Goal: Information Seeking & Learning: Learn about a topic

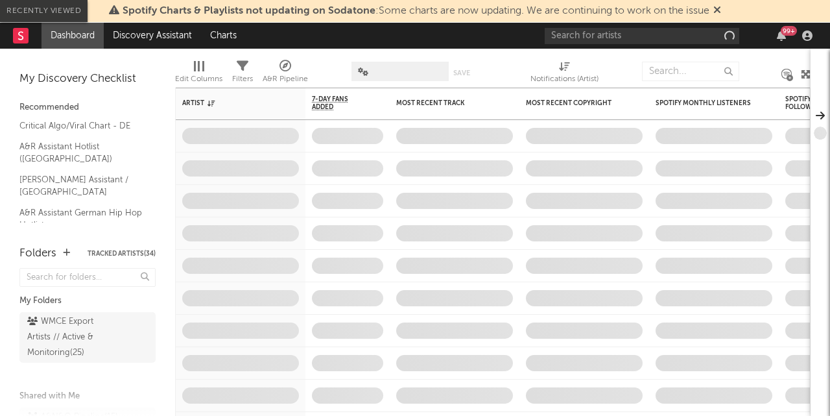
click at [669, 32] on input "text" at bounding box center [642, 36] width 194 height 16
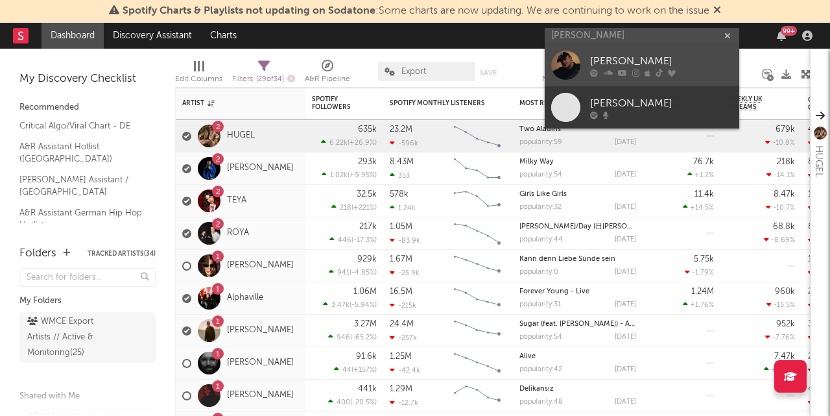
type input "[PERSON_NAME]"
click at [678, 64] on div "[PERSON_NAME]" at bounding box center [661, 62] width 143 height 16
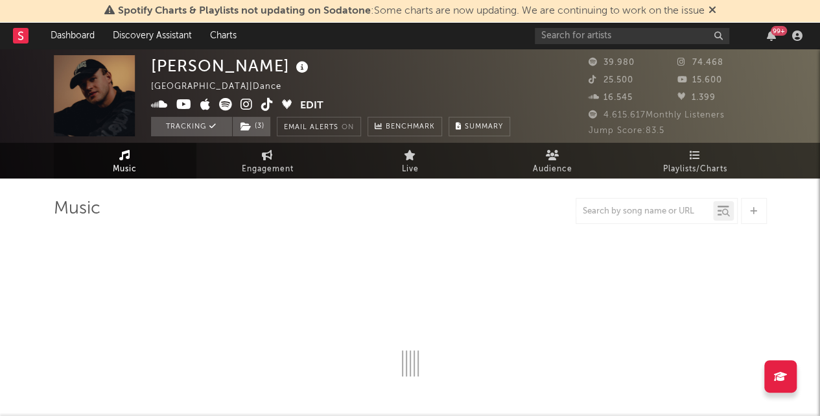
select select "6m"
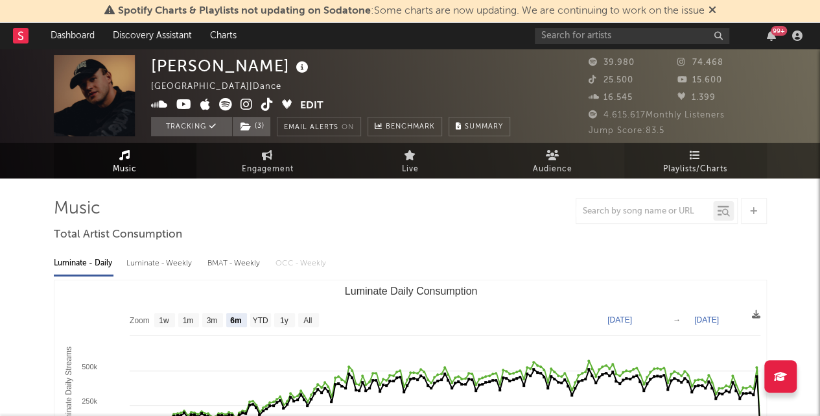
click at [697, 143] on link "Playlists/Charts" at bounding box center [695, 161] width 143 height 36
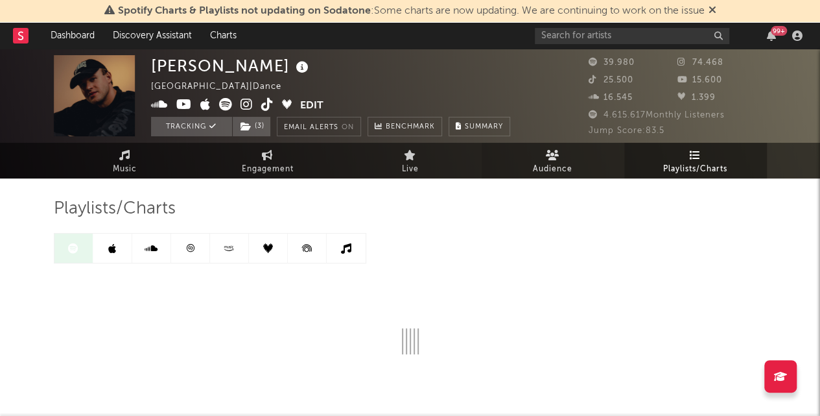
click at [567, 165] on span "Audience" at bounding box center [553, 169] width 40 height 16
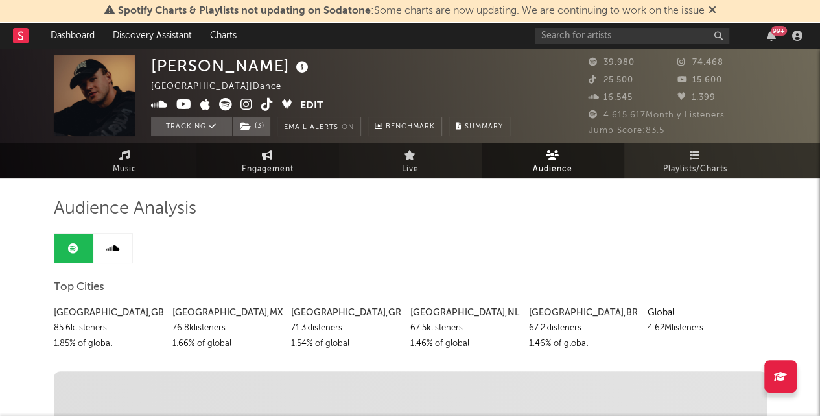
click at [288, 159] on link "Engagement" at bounding box center [267, 161] width 143 height 36
select select "1w"
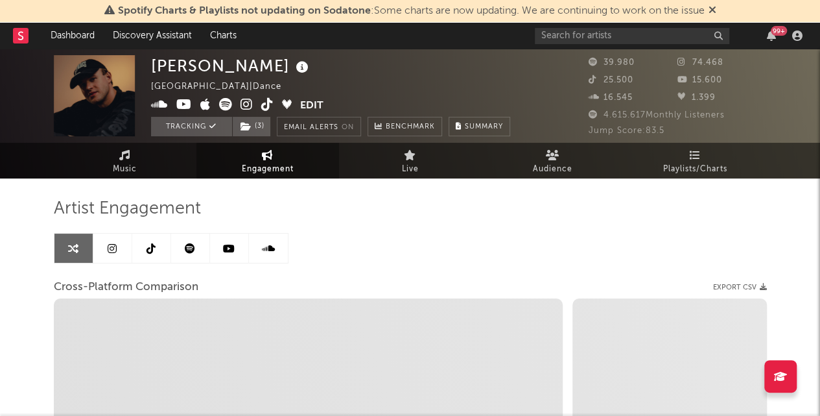
click at [615, 235] on div "Artist Engagement Cross-Platform Comparison Export CSV Zoom 1w 1m 3m 6m YTD 1y …" at bounding box center [410, 418] width 713 height 441
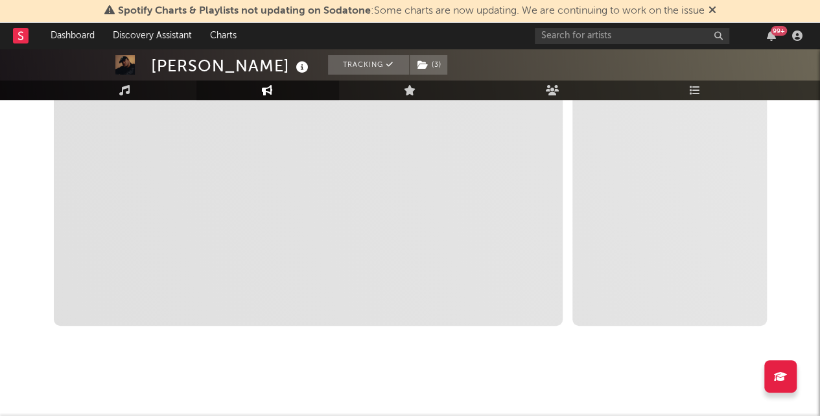
select select "1m"
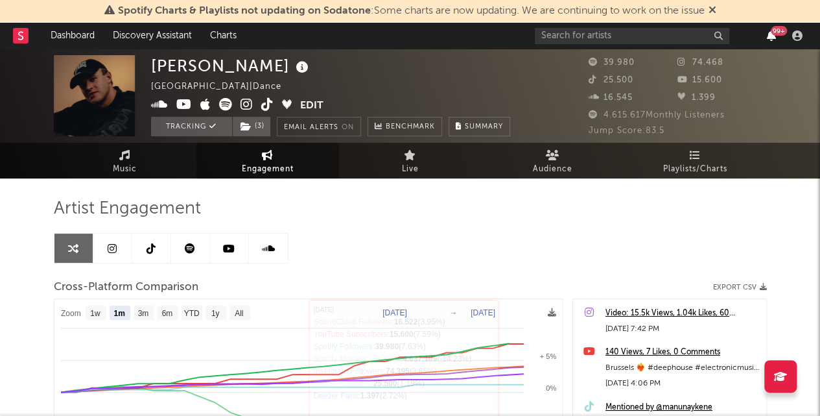
click at [773, 36] on icon "button" at bounding box center [771, 35] width 9 height 10
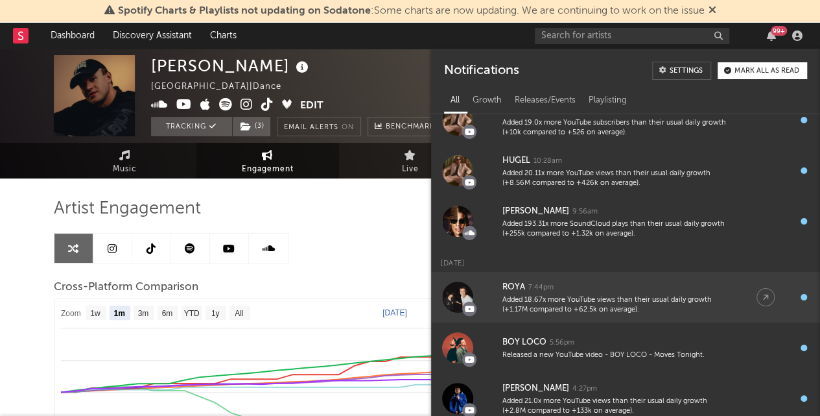
scroll to position [65, 0]
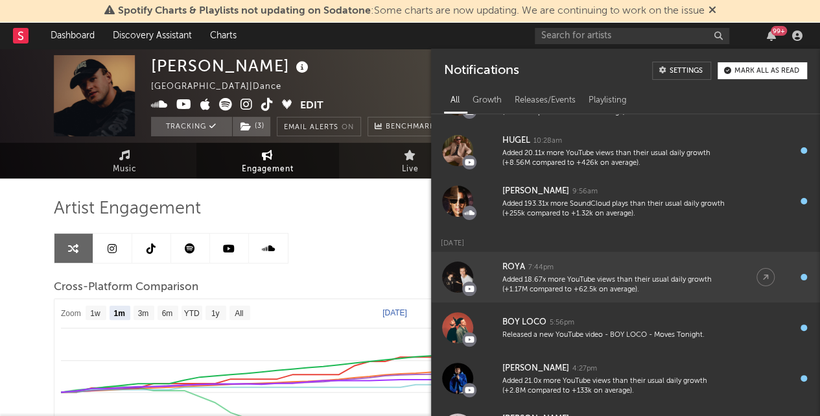
click at [608, 296] on link "ROYA 7:44pm Added 18.67x more YouTube views than their usual daily growth (+1.1…" at bounding box center [625, 277] width 389 height 51
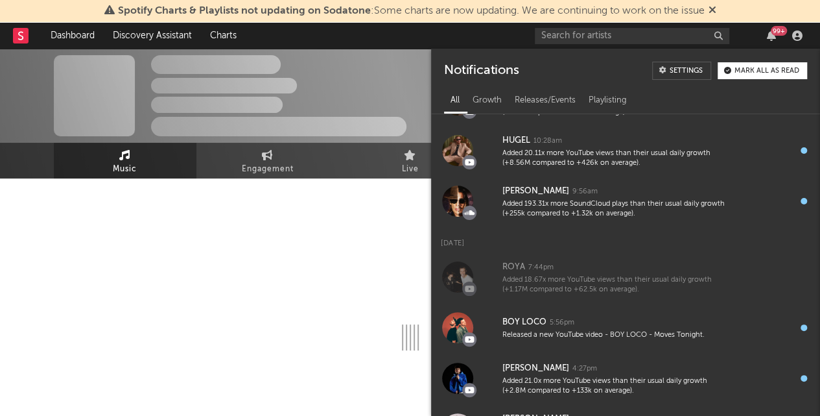
select select "6m"
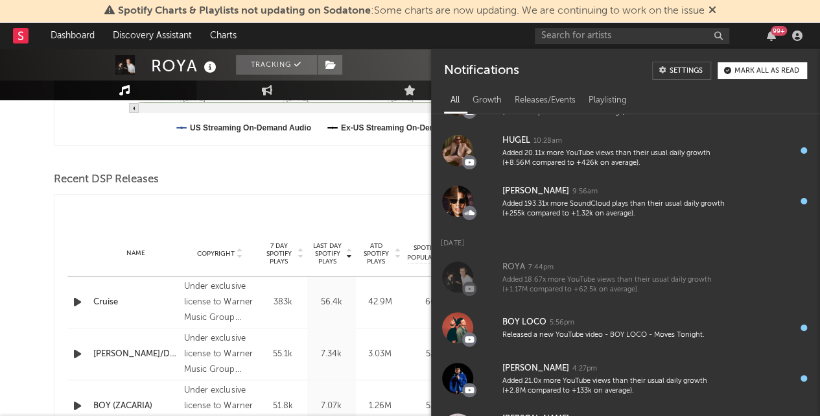
scroll to position [519, 0]
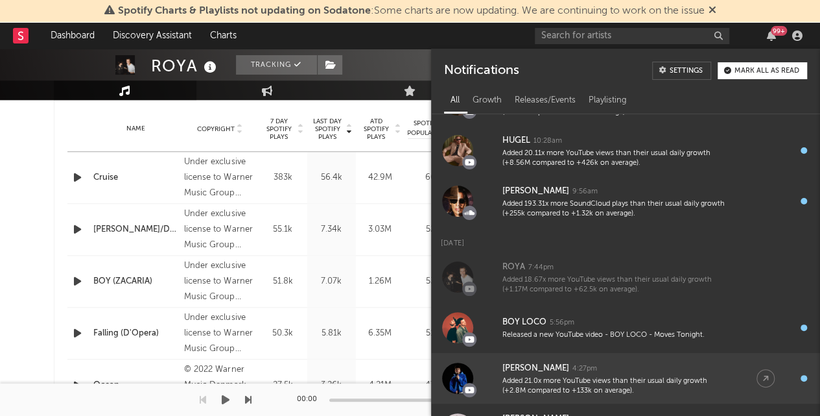
click at [618, 388] on div "Added 21.0x more YouTube views than their usual daily growth (+2.8M compared to…" at bounding box center [616, 386] width 228 height 20
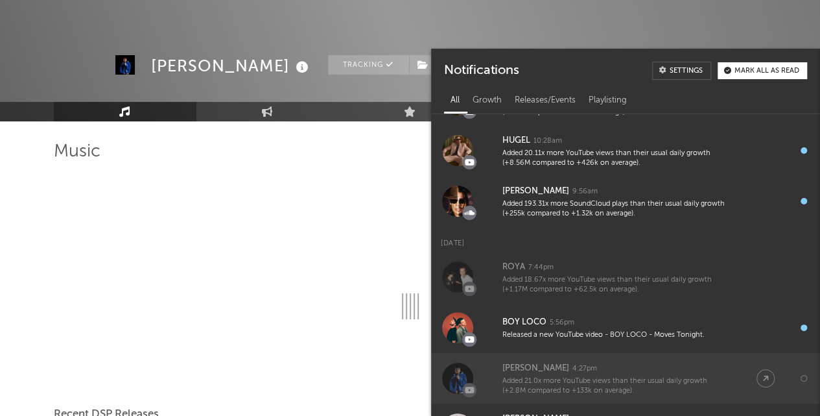
scroll to position [519, 0]
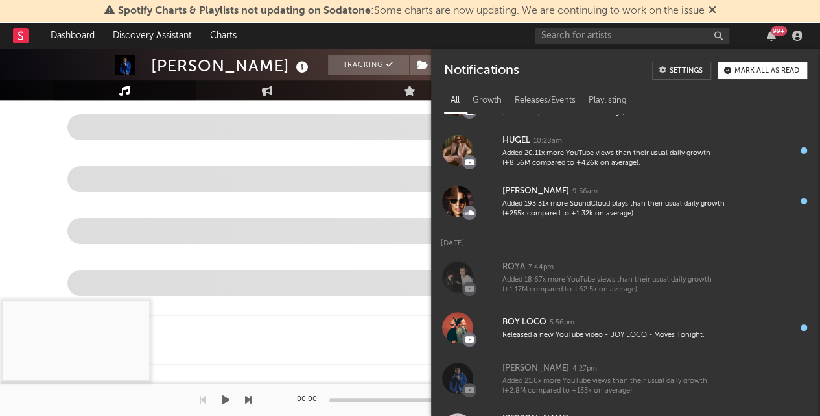
select select "6m"
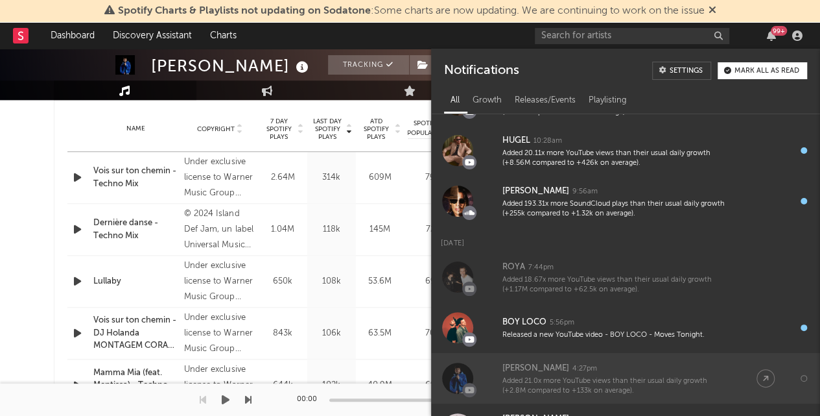
click at [519, 377] on div "Added 21.0x more YouTube views than their usual daily growth (+2.8M compared to…" at bounding box center [616, 386] width 228 height 20
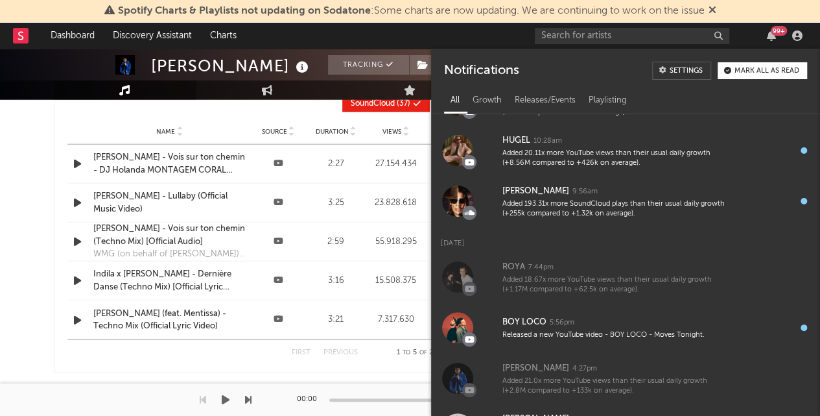
scroll to position [1556, 0]
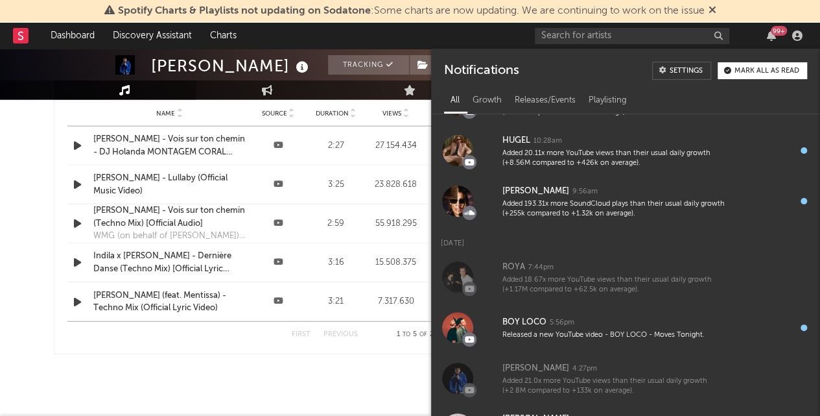
click at [778, 34] on div "99 +" at bounding box center [779, 31] width 16 height 10
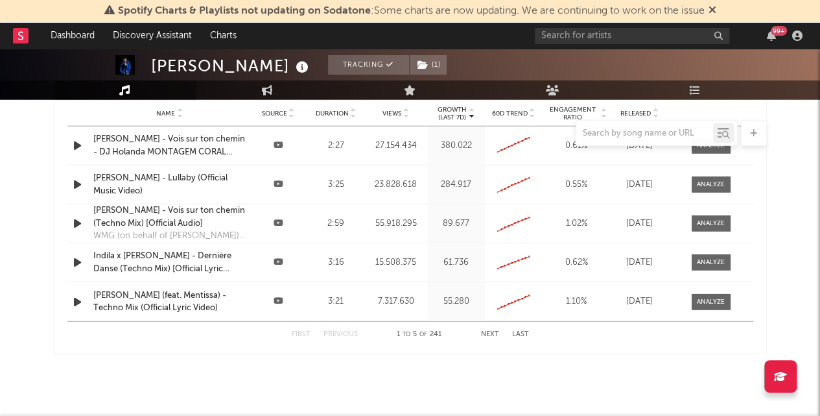
scroll to position [1491, 0]
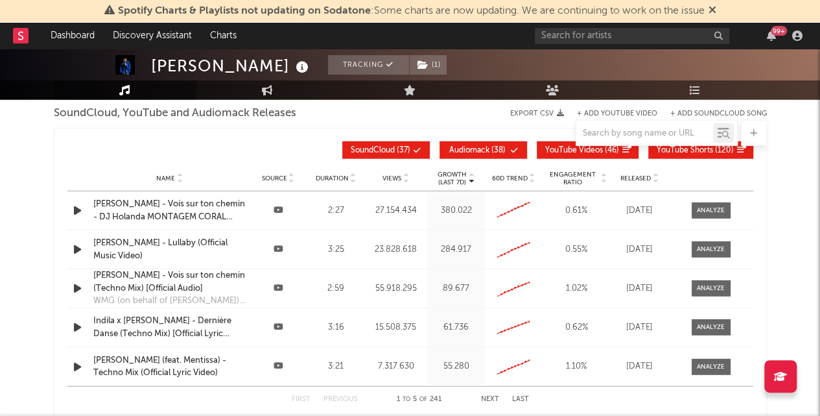
click at [449, 178] on p "(Last 7d)" at bounding box center [452, 182] width 29 height 8
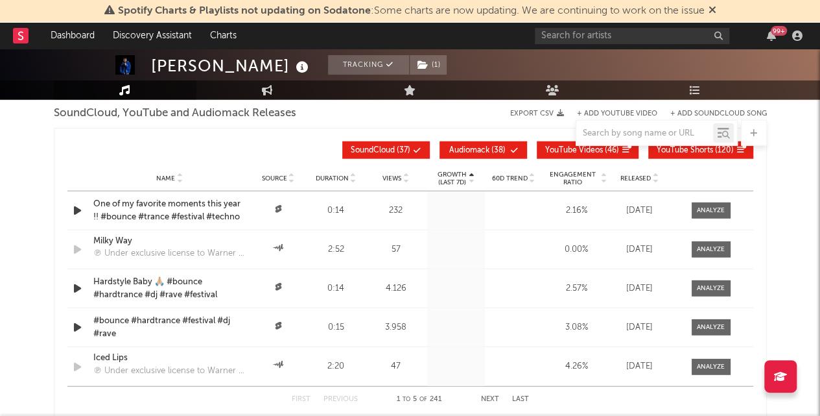
click at [449, 178] on p "(Last 7d)" at bounding box center [452, 182] width 29 height 8
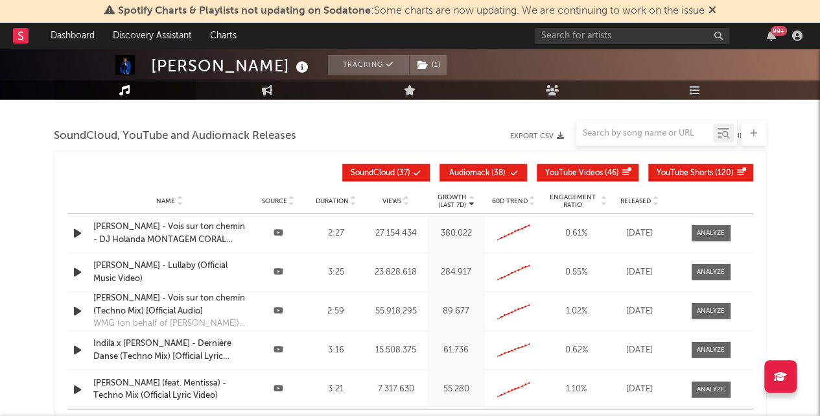
scroll to position [1459, 0]
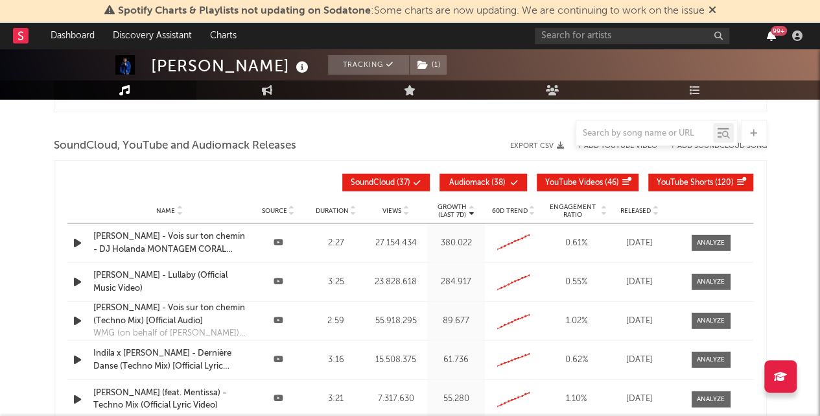
click at [768, 38] on icon "button" at bounding box center [771, 35] width 9 height 10
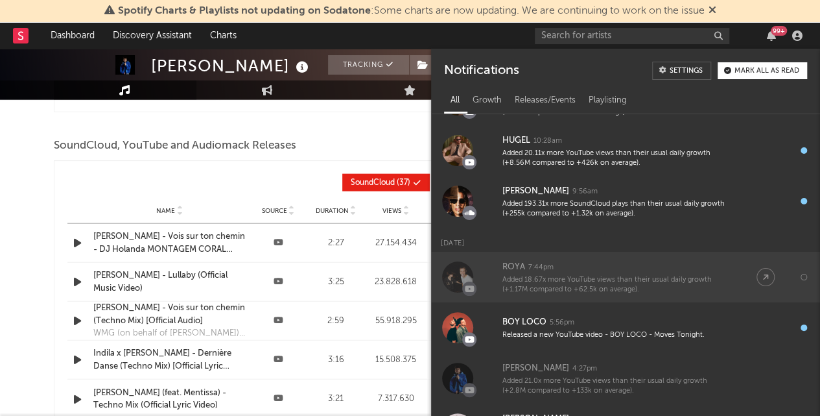
click at [599, 270] on div "ROYA 7:44pm" at bounding box center [616, 267] width 228 height 16
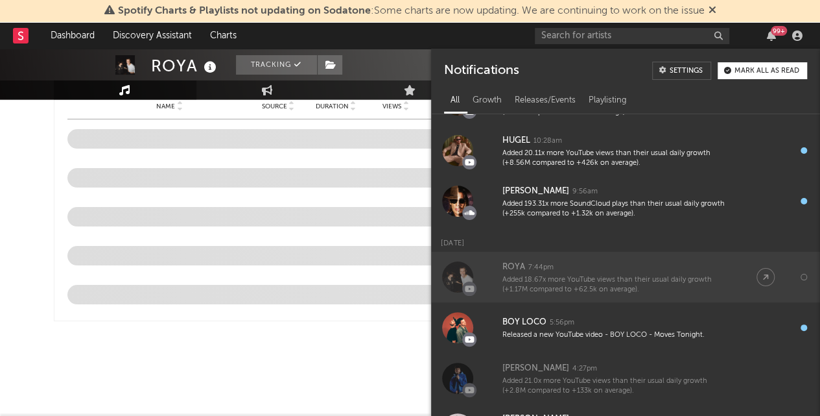
scroll to position [1459, 0]
select select "6m"
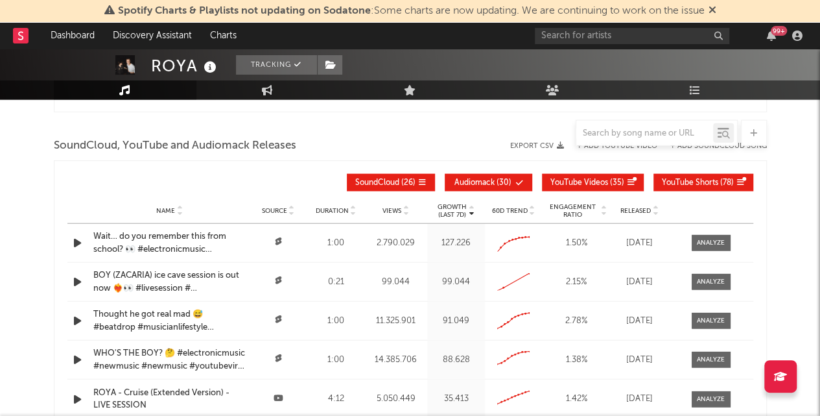
click at [447, 211] on p "(Last 7d)" at bounding box center [452, 215] width 29 height 8
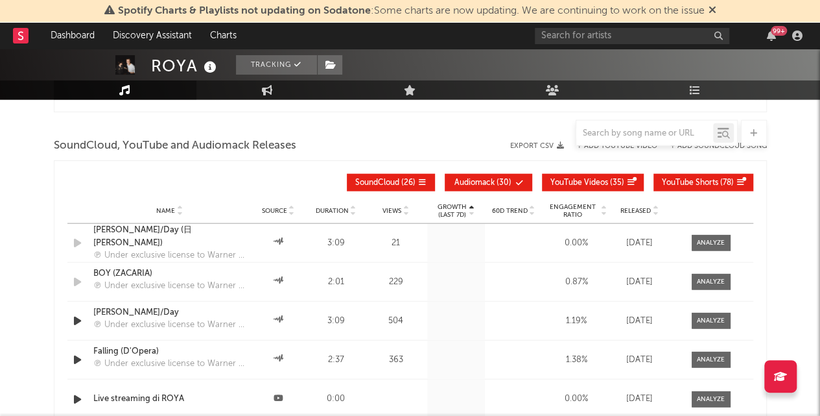
click at [447, 211] on p "(Last 7d)" at bounding box center [452, 215] width 29 height 8
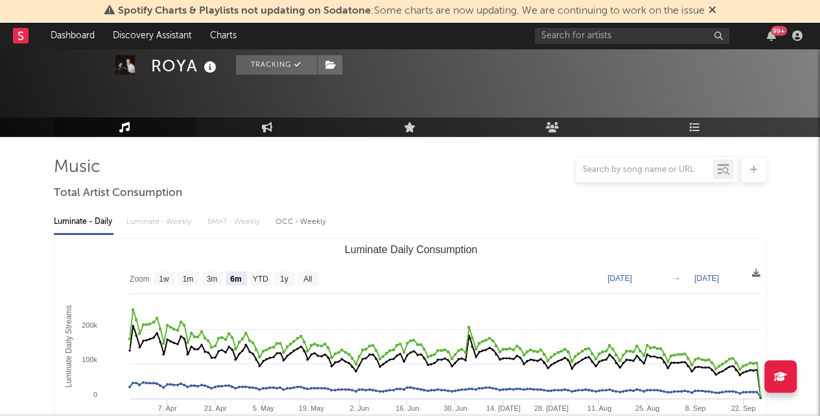
scroll to position [0, 0]
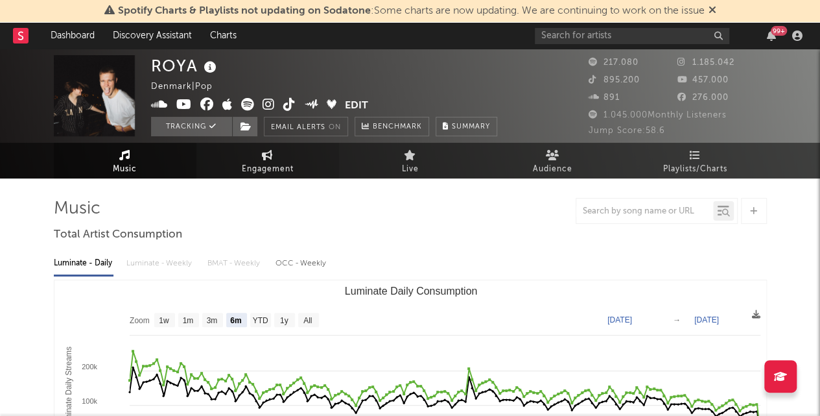
click at [270, 161] on span "Engagement" at bounding box center [268, 169] width 52 height 16
select select "1w"
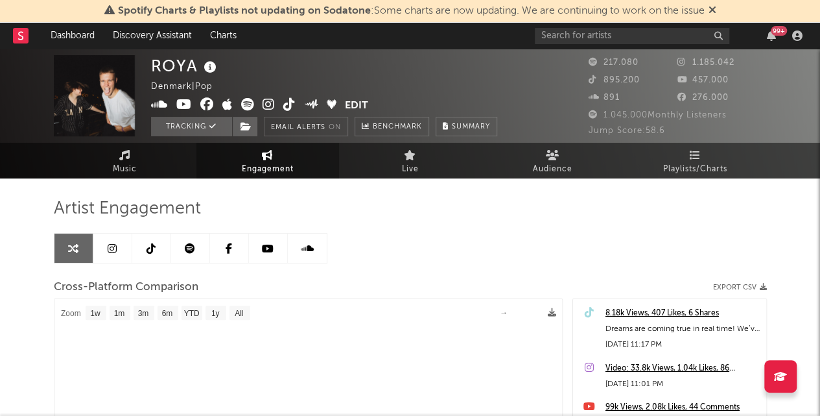
select select "1m"
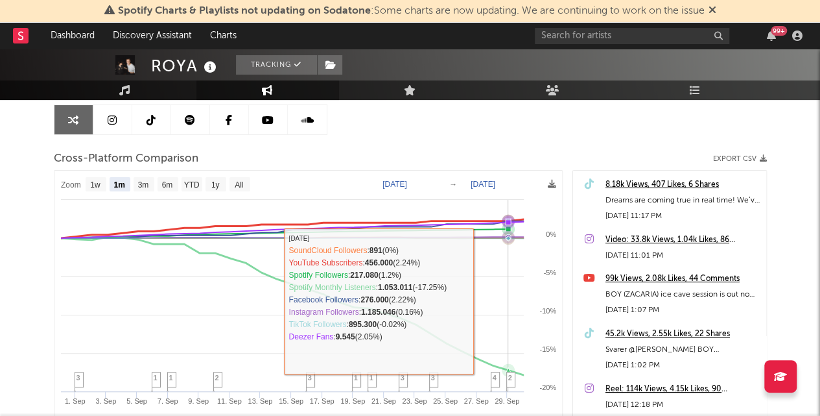
scroll to position [130, 0]
